Goal: Contribute content: Contribute content

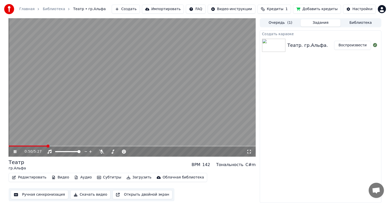
click at [15, 152] on icon at bounding box center [15, 151] width 3 height 3
click at [41, 195] on button "Ручная синхронизация" at bounding box center [40, 195] width 58 height 9
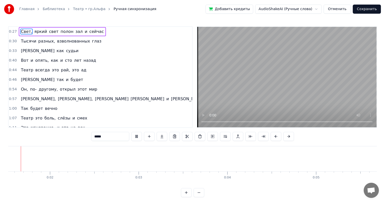
scroll to position [0, 115]
click at [349, 9] on button "Отменить" at bounding box center [337, 9] width 27 height 9
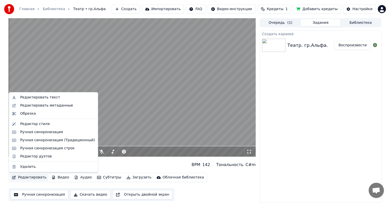
click at [32, 177] on button "Редактировать" at bounding box center [29, 177] width 39 height 7
click at [35, 107] on div "Редактировать метаданные" at bounding box center [46, 105] width 53 height 5
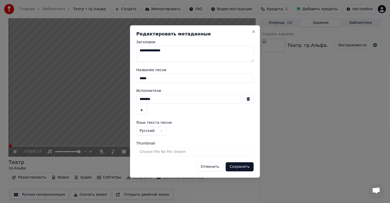
click at [169, 51] on textarea "**********" at bounding box center [194, 54] width 117 height 16
type textarea "******"
click at [243, 166] on button "Сохранить" at bounding box center [239, 167] width 28 height 9
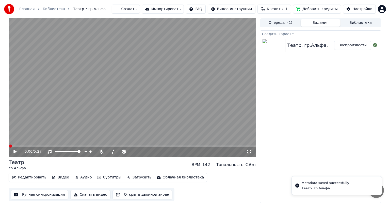
click at [38, 195] on button "Ручная синхронизация" at bounding box center [40, 195] width 58 height 9
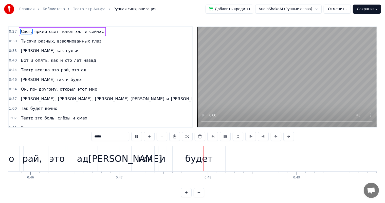
scroll to position [0, 4192]
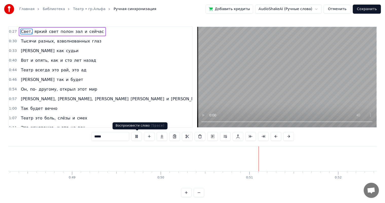
click at [135, 136] on button at bounding box center [136, 136] width 11 height 9
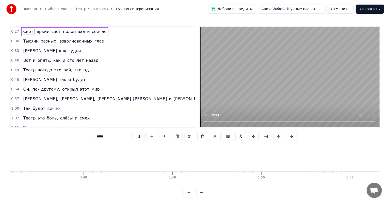
scroll to position [0, 9520]
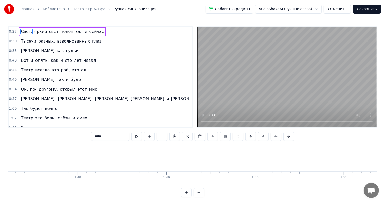
click at [341, 9] on button "Отменить" at bounding box center [337, 9] width 27 height 9
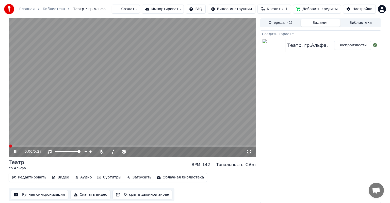
click at [16, 153] on icon at bounding box center [19, 152] width 12 height 4
click at [134, 179] on button "Загрузить" at bounding box center [138, 177] width 29 height 7
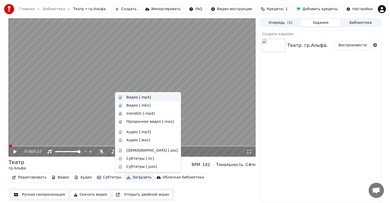
click at [139, 98] on div "Видео [.mp4]" at bounding box center [138, 97] width 25 height 5
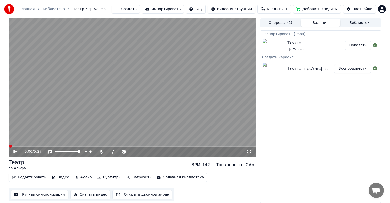
click at [143, 99] on video at bounding box center [132, 87] width 247 height 139
click at [359, 44] on button "Показать" at bounding box center [358, 45] width 26 height 9
